Goal: Use online tool/utility: Utilize a website feature to perform a specific function

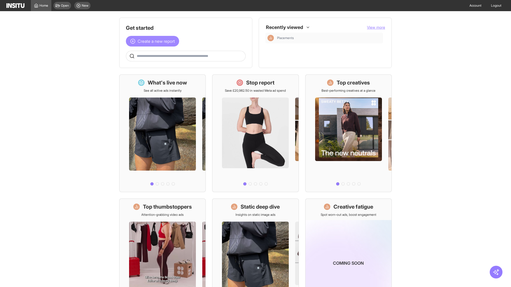
click at [154, 41] on span "Create a new report" at bounding box center [156, 41] width 37 height 6
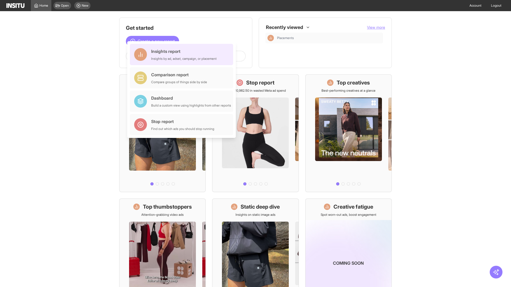
click at [183, 55] on div "Insights report Insights by ad, adset, campaign, or placement" at bounding box center [183, 54] width 65 height 13
